Goal: Transaction & Acquisition: Purchase product/service

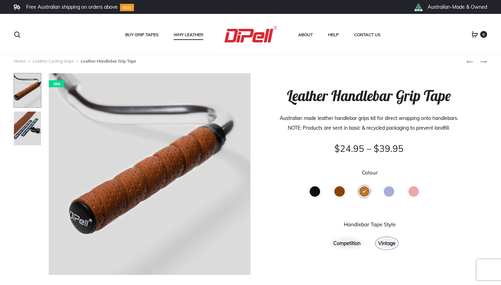
click at [182, 33] on link "Why Leather" at bounding box center [189, 34] width 30 height 9
click at [341, 194] on div "Brown" at bounding box center [339, 191] width 10 height 10
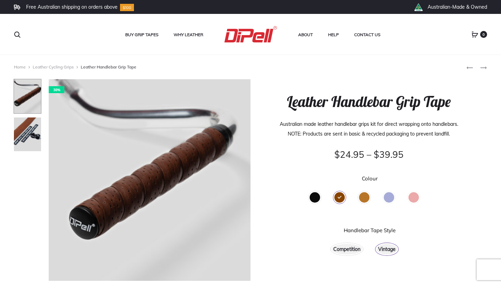
click at [364, 198] on div "Tan" at bounding box center [364, 197] width 10 height 10
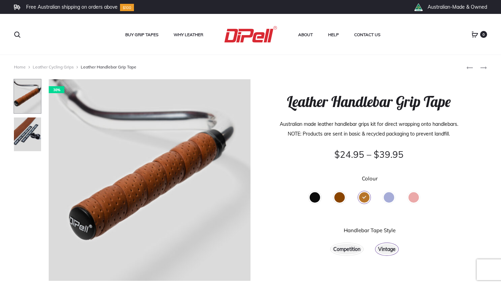
click at [340, 197] on div "Brown" at bounding box center [339, 197] width 10 height 10
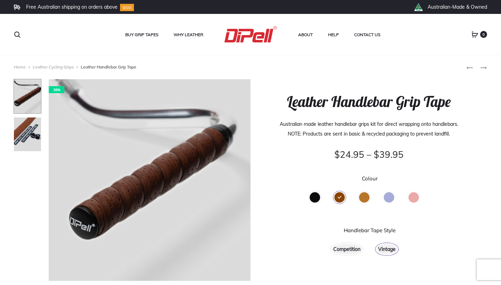
click at [364, 197] on div "Tan" at bounding box center [364, 197] width 10 height 10
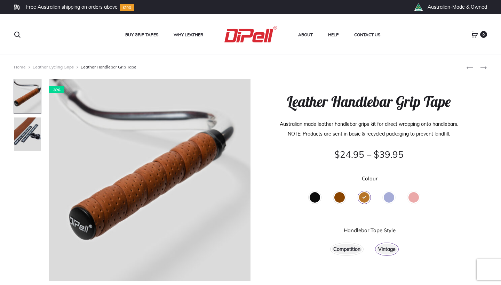
click at [340, 197] on div "Brown" at bounding box center [339, 197] width 10 height 10
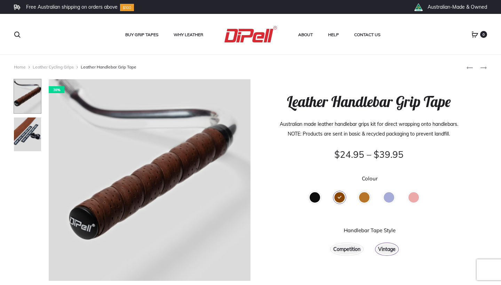
click at [366, 197] on div "Tan" at bounding box center [364, 197] width 10 height 10
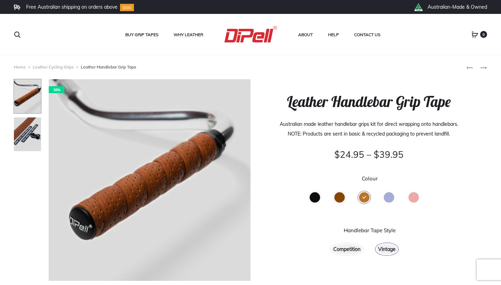
click at [349, 252] on div "Competition" at bounding box center [346, 249] width 31 height 10
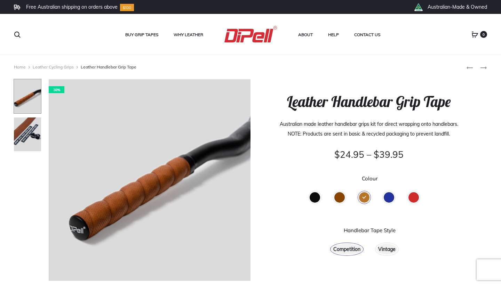
click at [391, 250] on div "Vintage" at bounding box center [386, 249] width 21 height 10
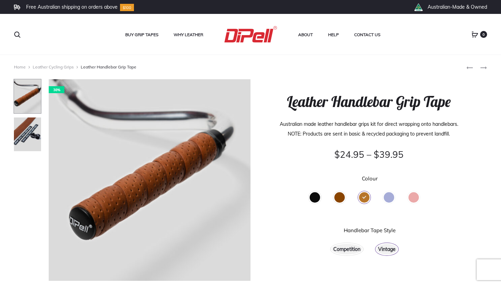
click at [352, 250] on div "Competition" at bounding box center [346, 249] width 31 height 10
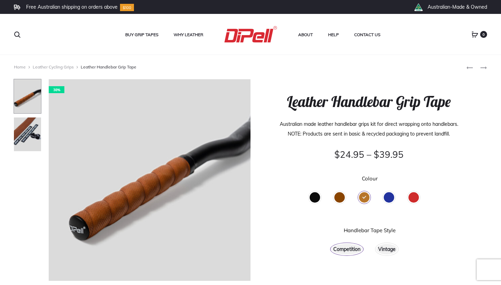
click at [352, 248] on div "Competition" at bounding box center [346, 249] width 31 height 10
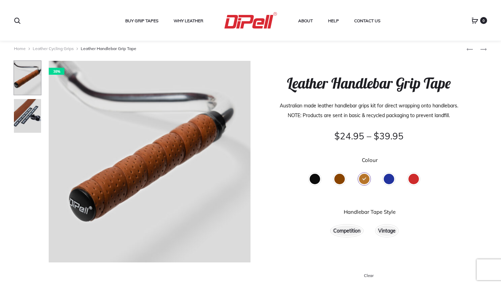
scroll to position [19, 0]
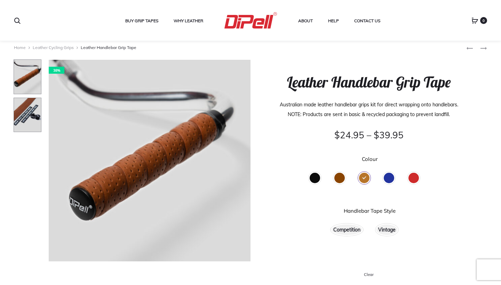
click at [31, 121] on img at bounding box center [28, 115] width 28 height 35
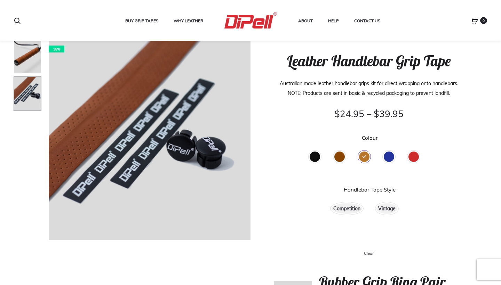
scroll to position [40, 0]
click at [341, 155] on div "Brown" at bounding box center [339, 157] width 10 height 10
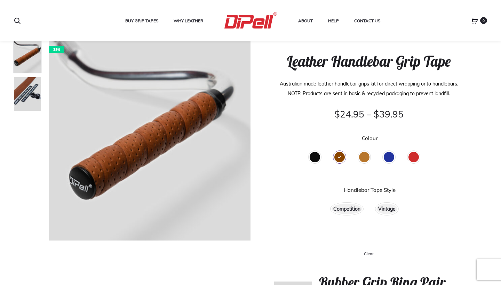
click at [364, 160] on div "Tan" at bounding box center [364, 157] width 10 height 10
click at [338, 158] on div "Brown" at bounding box center [339, 157] width 10 height 10
click at [390, 213] on div "Vintage" at bounding box center [386, 209] width 21 height 10
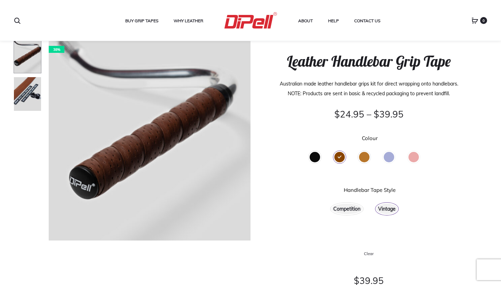
click at [364, 157] on div "Tan" at bounding box center [364, 157] width 10 height 10
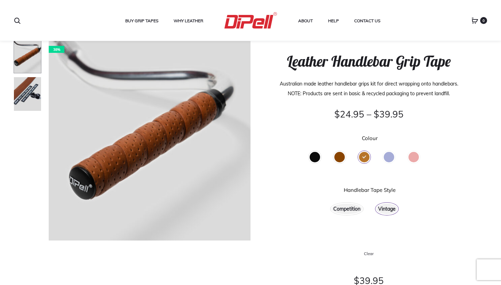
click at [337, 158] on div "Brown" at bounding box center [339, 157] width 10 height 10
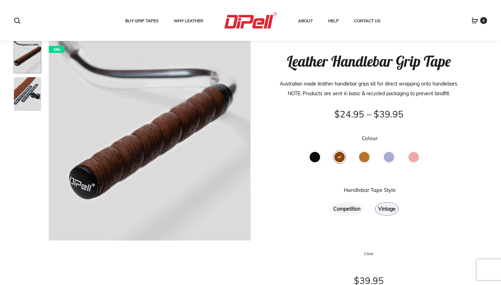
click at [364, 159] on div "Tan" at bounding box center [364, 157] width 10 height 10
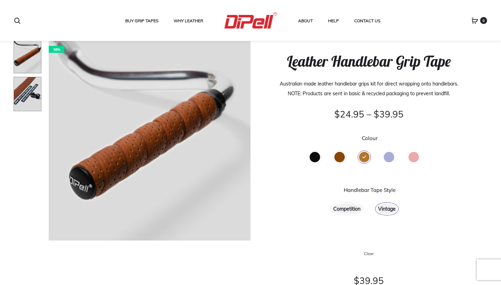
click at [29, 95] on img at bounding box center [28, 94] width 28 height 35
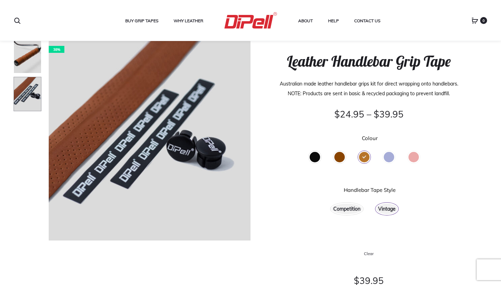
click at [350, 209] on div "Competition" at bounding box center [346, 209] width 31 height 10
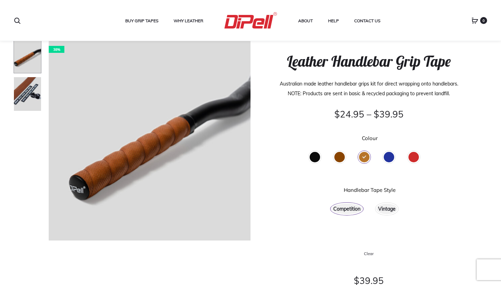
click at [390, 211] on div "Vintage" at bounding box center [386, 209] width 21 height 10
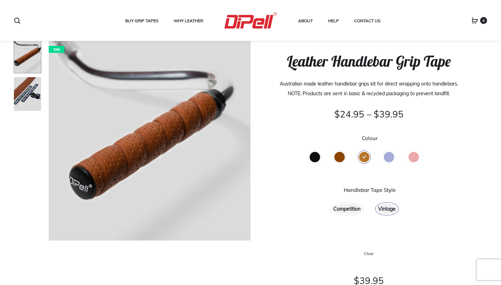
click at [350, 209] on div "Competition" at bounding box center [346, 209] width 31 height 10
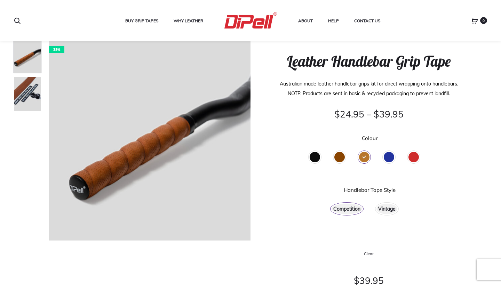
click at [393, 211] on div "Vintage" at bounding box center [386, 209] width 21 height 10
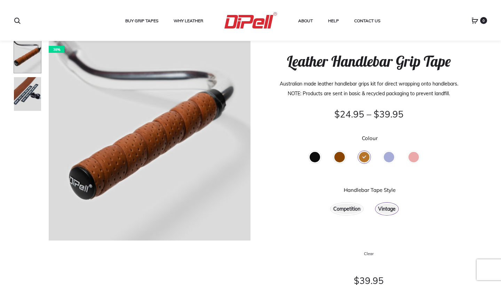
click at [345, 208] on div "Competition" at bounding box center [346, 209] width 31 height 10
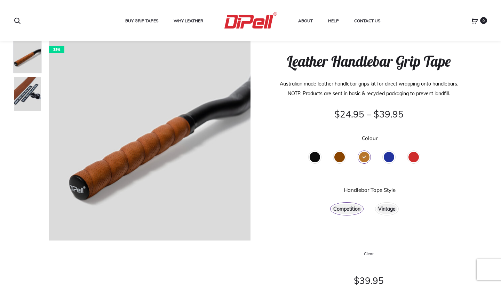
click at [387, 207] on div "Vintage" at bounding box center [386, 209] width 21 height 10
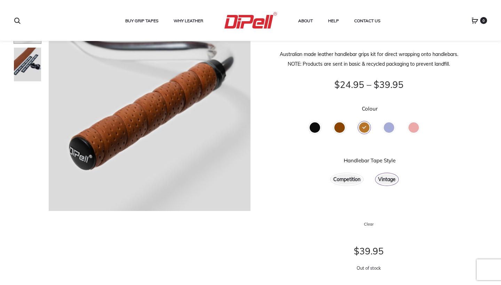
scroll to position [70, 0]
click at [345, 181] on div "Competition" at bounding box center [346, 180] width 31 height 10
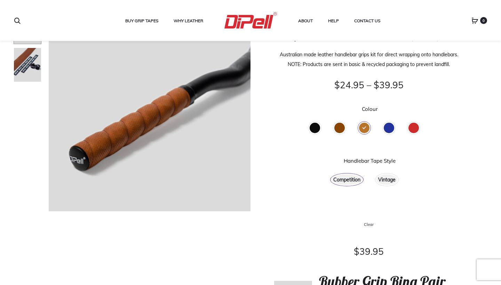
click at [384, 180] on div "Vintage" at bounding box center [386, 180] width 21 height 10
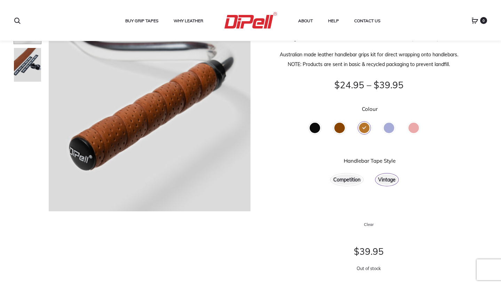
click at [341, 179] on div "Competition" at bounding box center [346, 180] width 31 height 10
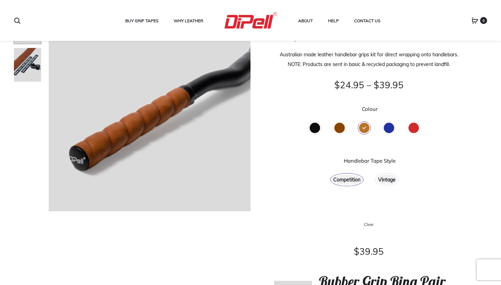
click at [391, 183] on div "Vintage" at bounding box center [386, 180] width 21 height 10
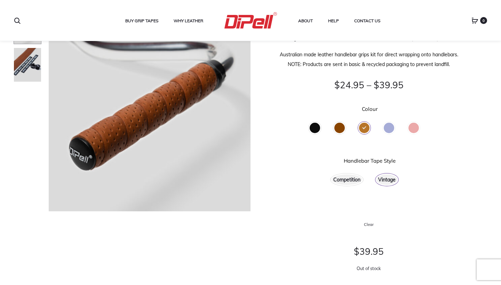
click at [347, 182] on div "Competition" at bounding box center [346, 180] width 31 height 10
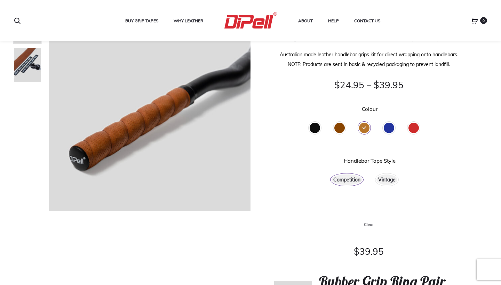
click at [391, 182] on div "Vintage" at bounding box center [386, 180] width 21 height 10
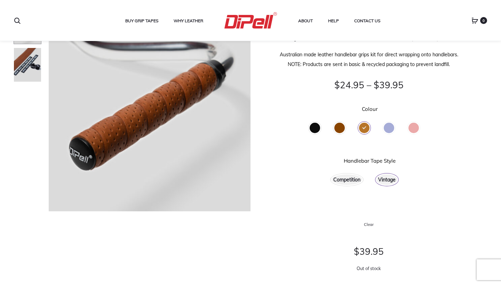
click at [349, 182] on div "Competition" at bounding box center [346, 180] width 31 height 10
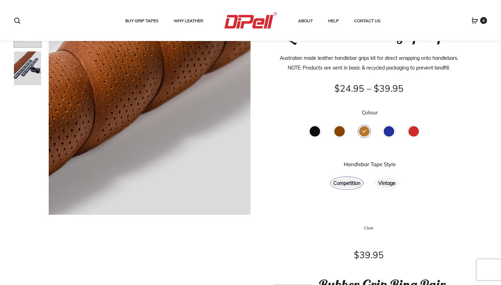
scroll to position [62, 0]
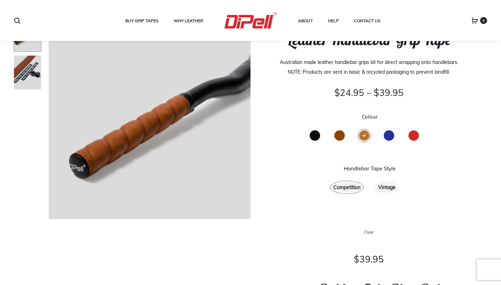
click at [391, 187] on div "Vintage" at bounding box center [386, 187] width 21 height 10
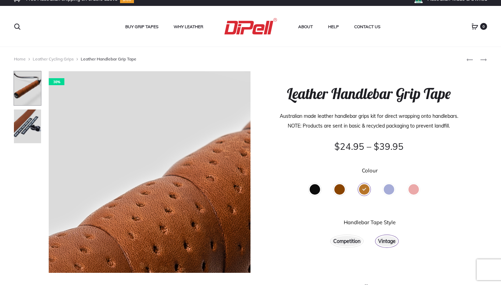
scroll to position [7, 0]
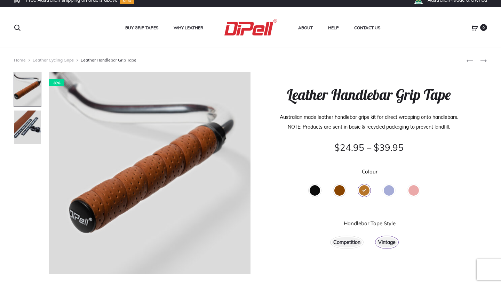
click at [24, 98] on img at bounding box center [28, 89] width 28 height 35
click at [21, 91] on img at bounding box center [28, 89] width 28 height 35
click at [353, 243] on div "Competition" at bounding box center [346, 242] width 31 height 10
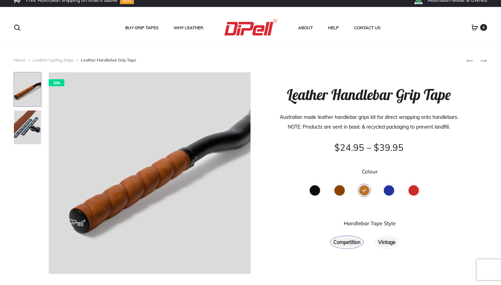
click at [389, 244] on div "Vintage" at bounding box center [386, 242] width 21 height 10
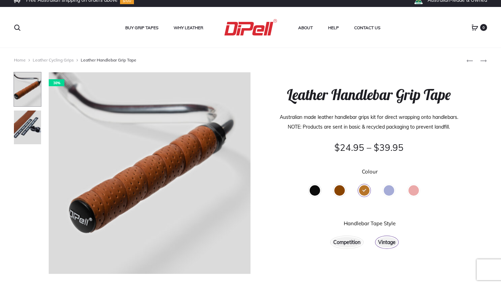
click at [353, 244] on div "Competition" at bounding box center [346, 242] width 31 height 10
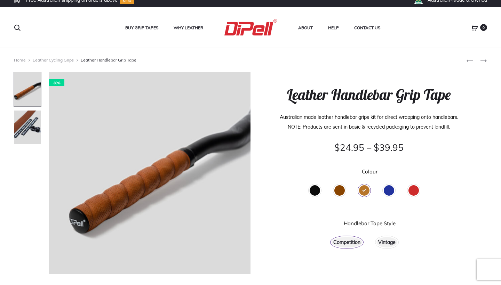
click at [341, 191] on div "Brown" at bounding box center [339, 190] width 10 height 10
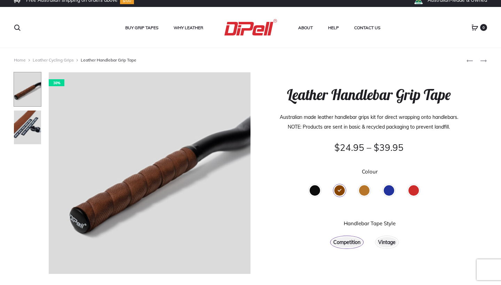
click at [366, 192] on div "Tan" at bounding box center [364, 190] width 10 height 10
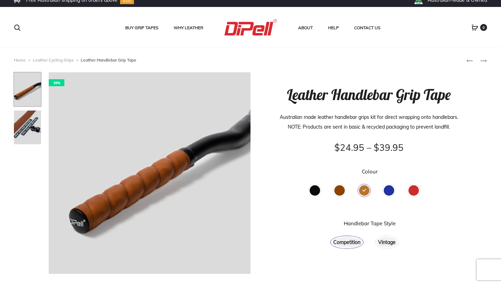
click at [390, 240] on div "Vintage" at bounding box center [386, 242] width 21 height 10
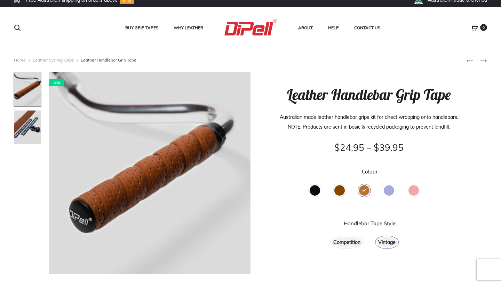
click at [343, 243] on div "Competition" at bounding box center [346, 242] width 31 height 10
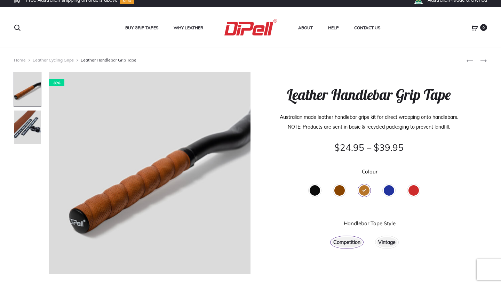
click at [389, 241] on div "Vintage" at bounding box center [386, 242] width 21 height 10
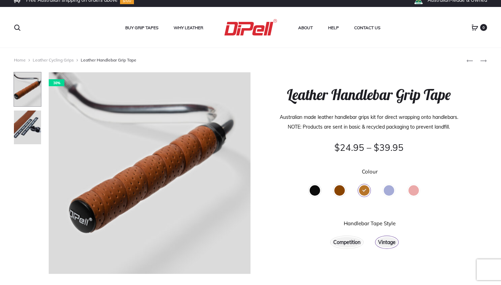
click at [351, 242] on div "Competition" at bounding box center [346, 242] width 31 height 10
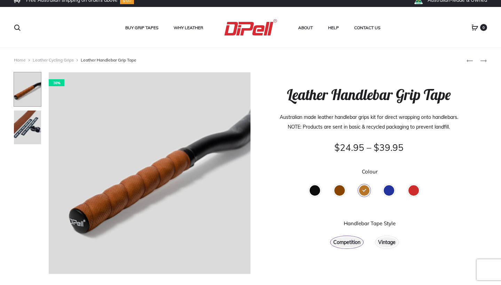
click at [388, 243] on div "Vintage" at bounding box center [386, 242] width 21 height 10
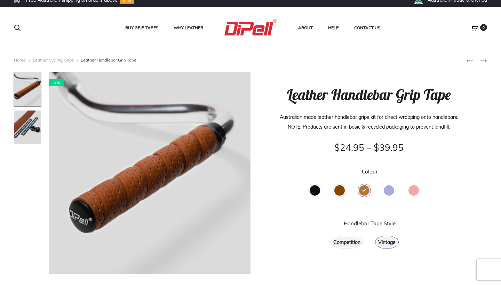
click at [346, 243] on div "Competition" at bounding box center [346, 242] width 31 height 10
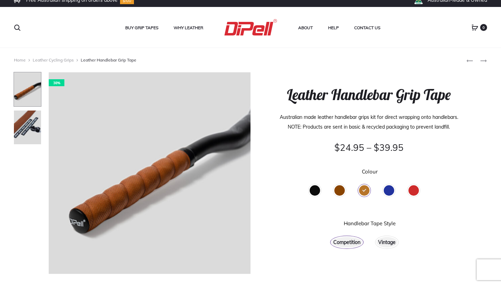
click at [391, 246] on div "Vintage" at bounding box center [386, 242] width 21 height 10
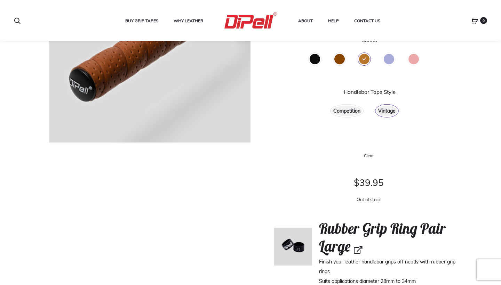
scroll to position [122, 0]
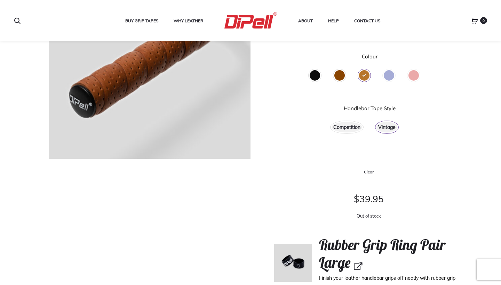
click at [344, 127] on div "Competition" at bounding box center [346, 127] width 31 height 10
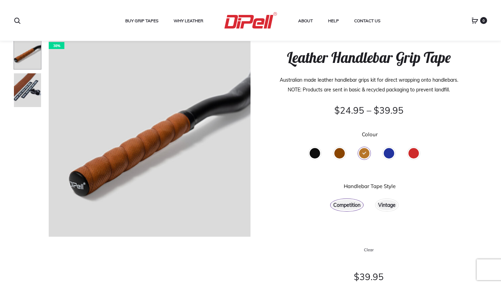
scroll to position [41, 0]
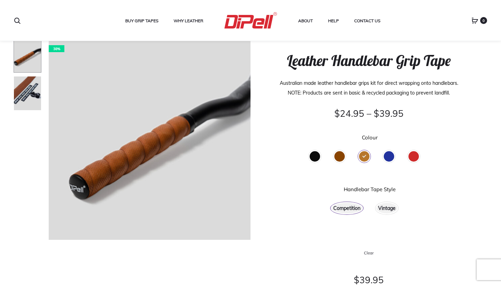
click at [393, 210] on div "Vintage" at bounding box center [386, 208] width 21 height 10
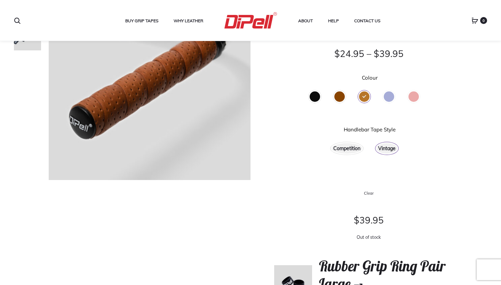
scroll to position [104, 0]
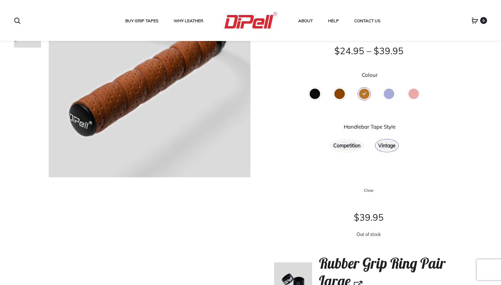
click at [338, 96] on div "Brown" at bounding box center [339, 94] width 10 height 10
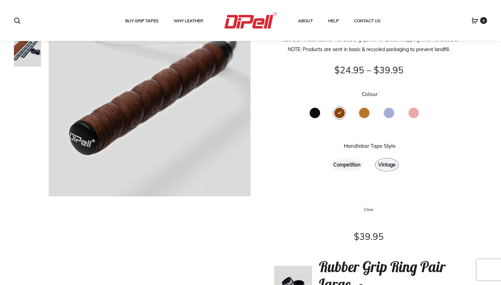
scroll to position [89, 0]
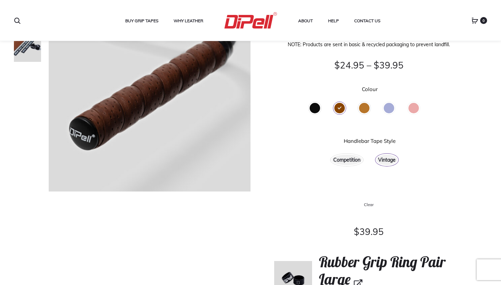
click at [366, 109] on div "Tan" at bounding box center [364, 108] width 10 height 10
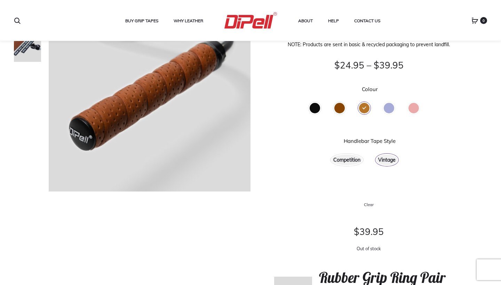
click at [342, 162] on div "Competition" at bounding box center [346, 160] width 31 height 10
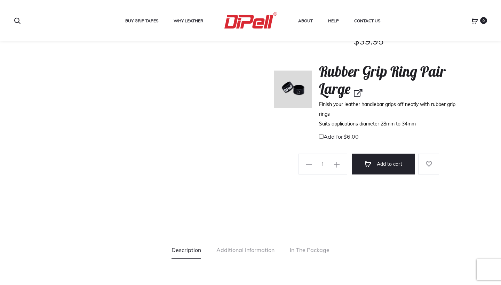
scroll to position [287, 0]
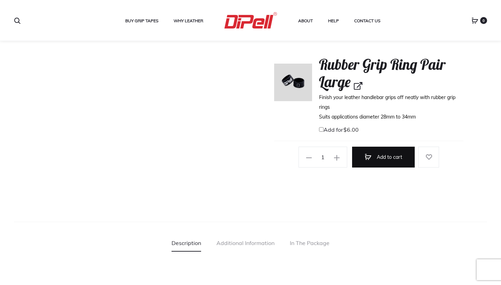
click at [396, 159] on button "Add to cart" at bounding box center [383, 157] width 63 height 21
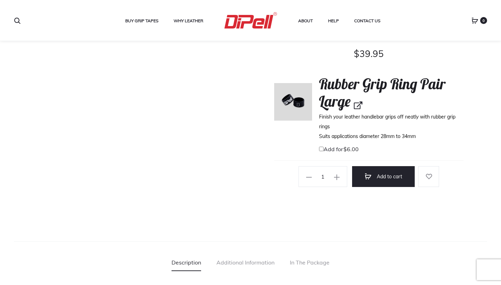
scroll to position [269, 0]
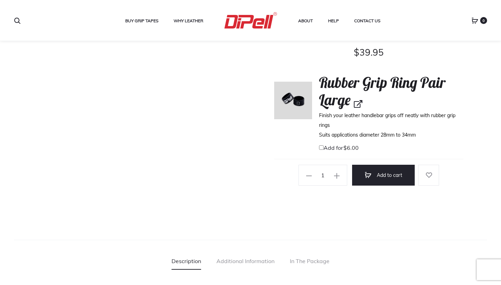
click at [197, 76] on div "38% ‹ › Leather Handlebar Grip Tape Australian made leather handlebar grips kit…" at bounding box center [250, 23] width 473 height 426
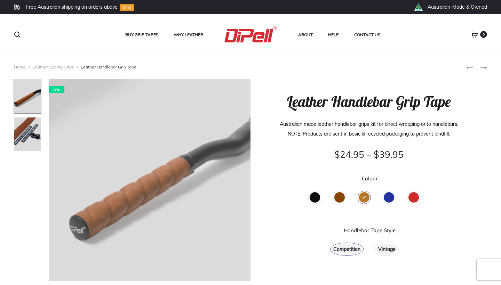
scroll to position [0, 0]
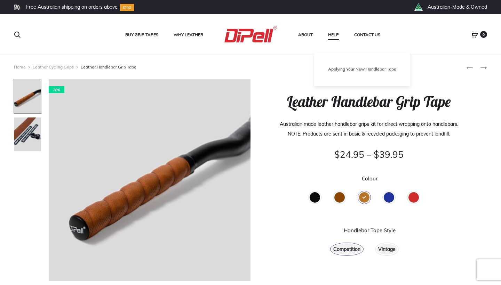
click at [347, 69] on link "Applying Your New Handlebar Tape" at bounding box center [362, 69] width 68 height 6
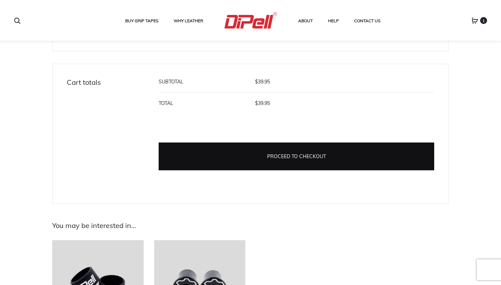
scroll to position [258, 0]
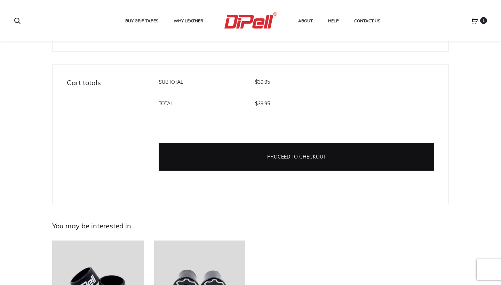
click at [308, 158] on link "Proceed to checkout" at bounding box center [296, 157] width 275 height 28
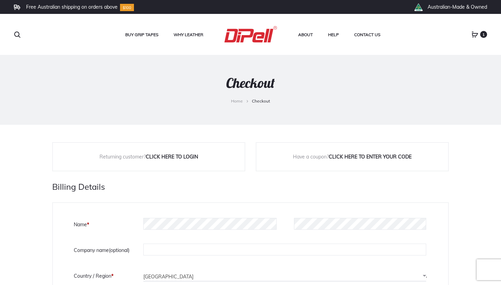
select select "VIC"
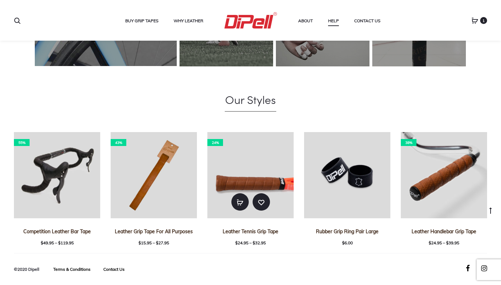
scroll to position [459, 0]
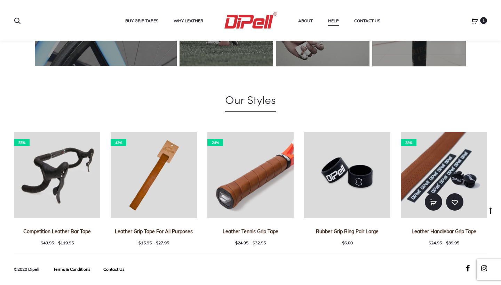
click at [428, 159] on img at bounding box center [444, 175] width 86 height 86
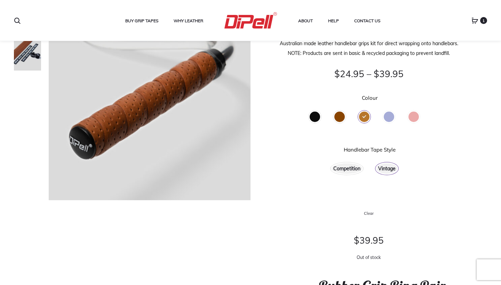
scroll to position [80, 0]
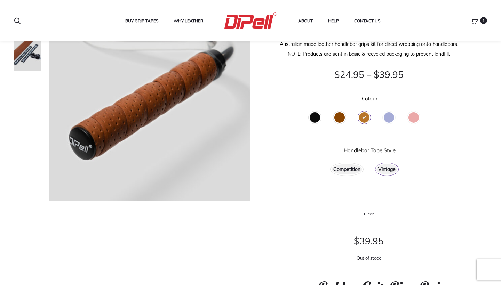
click at [337, 171] on div "Competition" at bounding box center [346, 169] width 31 height 10
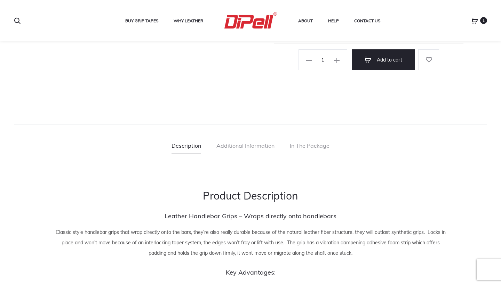
scroll to position [384, 0]
click at [310, 145] on link "In The Package" at bounding box center [310, 145] width 40 height 17
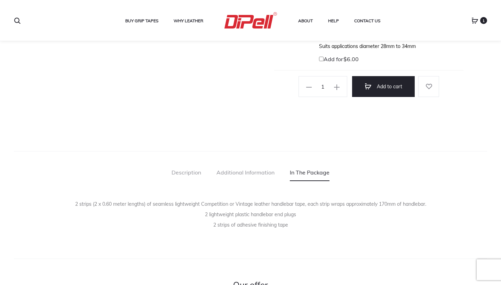
scroll to position [358, 0]
click at [189, 172] on link "Description" at bounding box center [186, 171] width 30 height 17
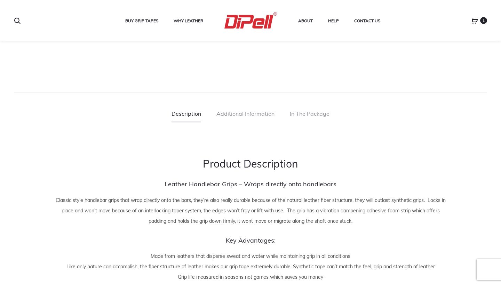
scroll to position [375, 0]
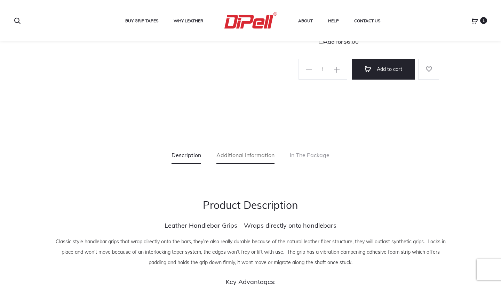
click at [252, 155] on link "Additional Information" at bounding box center [245, 154] width 58 height 17
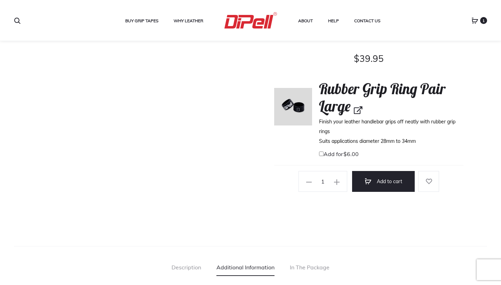
scroll to position [264, 0]
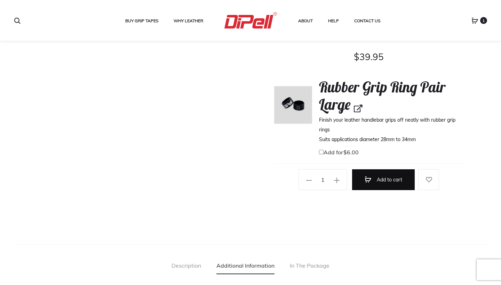
click at [386, 178] on button "Add to cart" at bounding box center [383, 179] width 63 height 21
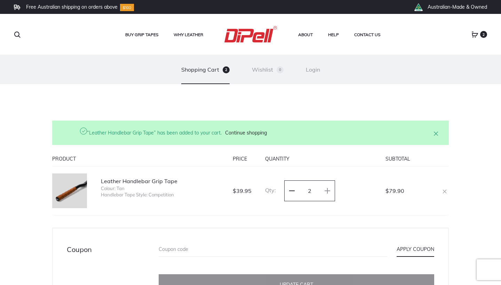
click at [291, 192] on icon at bounding box center [292, 191] width 6 height 6
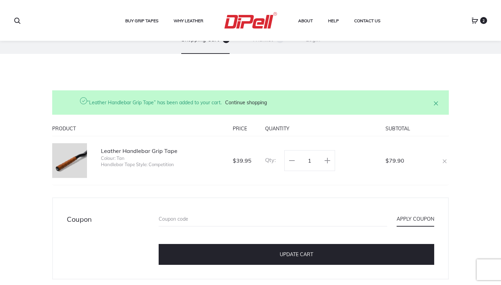
scroll to position [38, 0]
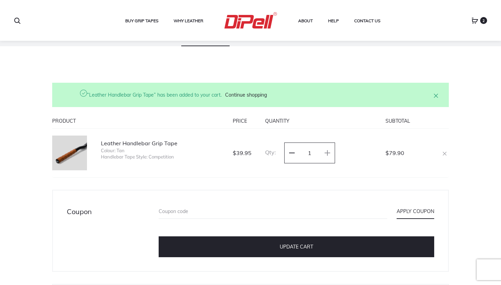
click at [291, 154] on icon at bounding box center [292, 153] width 6 height 6
click at [329, 153] on use at bounding box center [328, 153] width 6 height 6
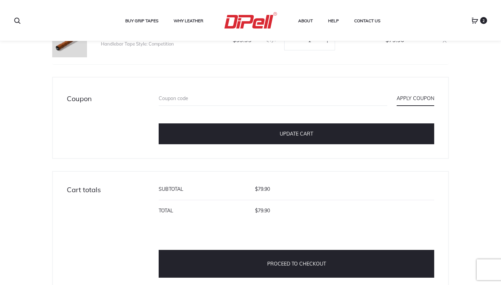
scroll to position [87, 0]
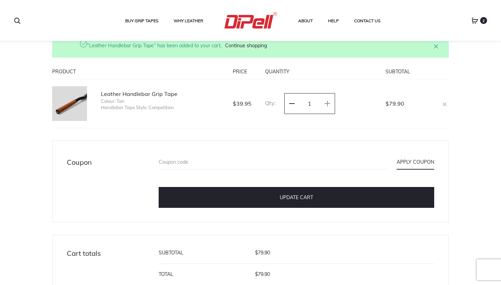
click at [290, 104] on icon at bounding box center [292, 104] width 6 height 6
type input "0"
click at [483, 21] on span "2" at bounding box center [483, 20] width 7 height 7
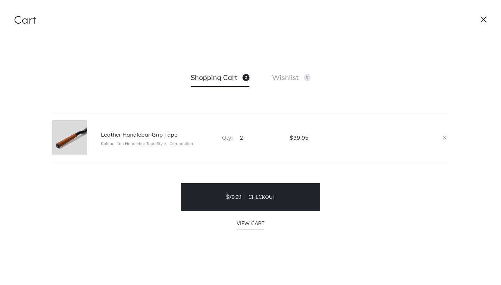
click at [246, 138] on div "Qty: 2" at bounding box center [251, 137] width 68 height 35
click at [242, 138] on span "2" at bounding box center [241, 137] width 3 height 7
click at [446, 137] on icon "Remove this item" at bounding box center [444, 137] width 4 height 7
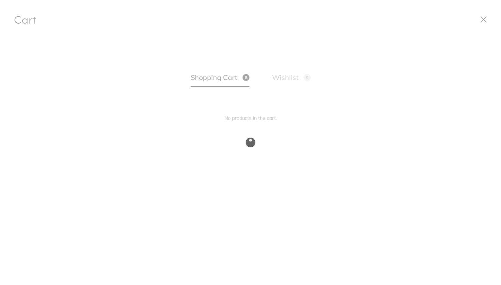
click at [485, 19] on div at bounding box center [250, 142] width 501 height 285
click at [481, 20] on div at bounding box center [250, 142] width 501 height 285
click at [482, 20] on div at bounding box center [250, 142] width 501 height 285
